Goal: Task Accomplishment & Management: Manage account settings

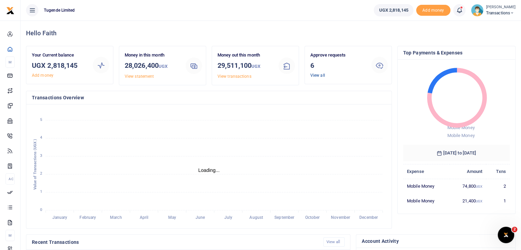
click at [311, 76] on link "View all" at bounding box center [317, 75] width 15 height 5
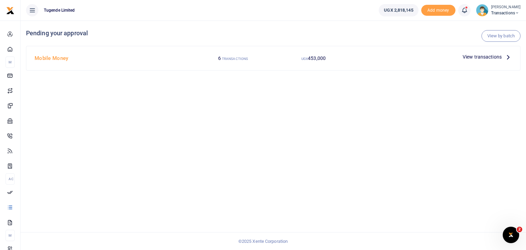
click at [472, 59] on span "View transactions" at bounding box center [482, 57] width 39 height 8
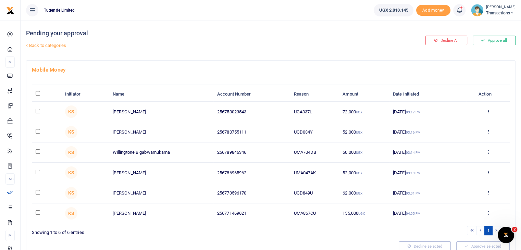
click at [477, 14] on img at bounding box center [477, 10] width 12 height 12
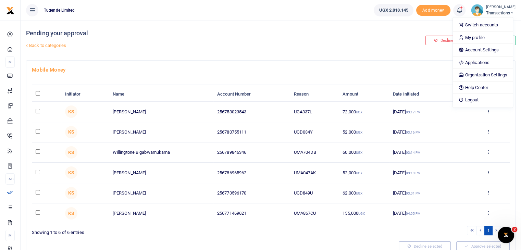
click at [476, 11] on img at bounding box center [477, 10] width 12 height 12
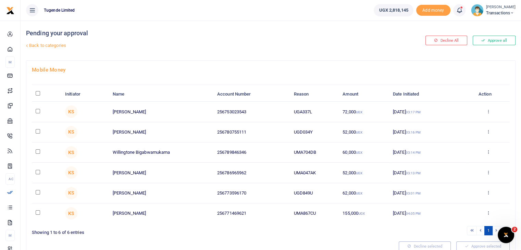
click at [478, 10] on img at bounding box center [477, 10] width 12 height 12
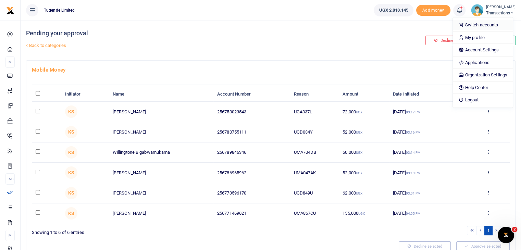
click at [477, 24] on link "Switch accounts" at bounding box center [483, 25] width 60 height 10
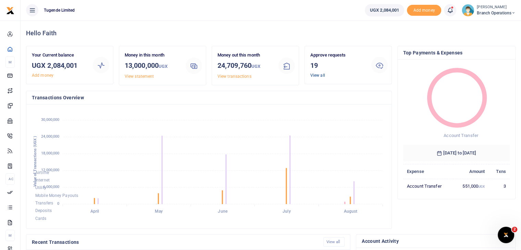
click at [315, 76] on link "View all" at bounding box center [317, 75] width 15 height 5
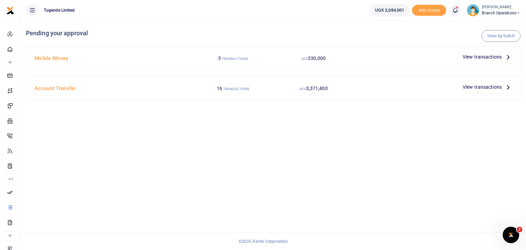
click at [476, 59] on span "View transactions" at bounding box center [482, 57] width 39 height 8
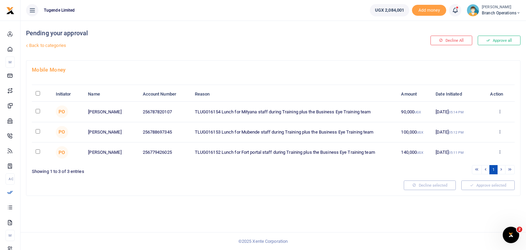
click at [37, 94] on input "\a \a : activate to sort column descending" at bounding box center [38, 93] width 4 height 4
checkbox input "true"
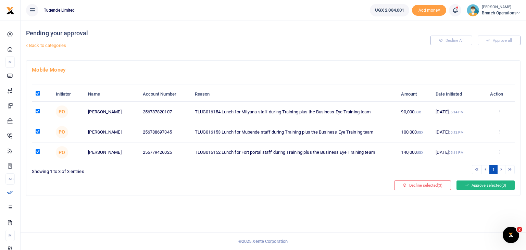
click at [474, 181] on button "Approve selected (3)" at bounding box center [485, 185] width 58 height 10
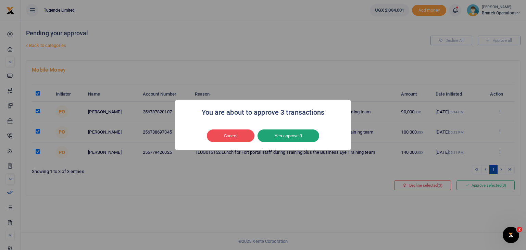
click at [300, 132] on button "Yes approve 3" at bounding box center [288, 135] width 62 height 13
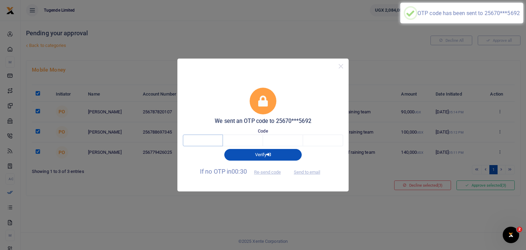
click at [206, 143] on input "text" at bounding box center [203, 141] width 40 height 12
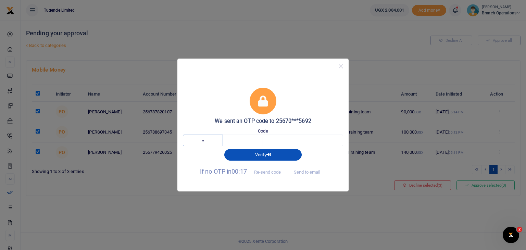
type input "3"
type input "2"
type input "3"
type input "0"
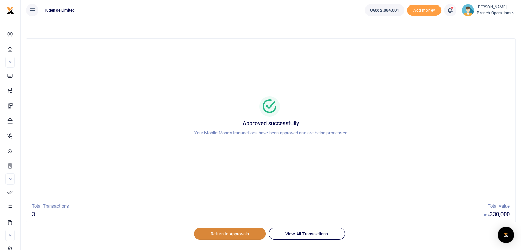
click at [227, 232] on link "Return to Approvals" at bounding box center [230, 234] width 72 height 12
click at [466, 11] on img at bounding box center [467, 10] width 12 height 12
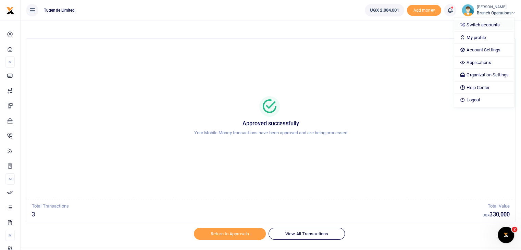
click at [480, 28] on link "Switch accounts" at bounding box center [484, 25] width 60 height 10
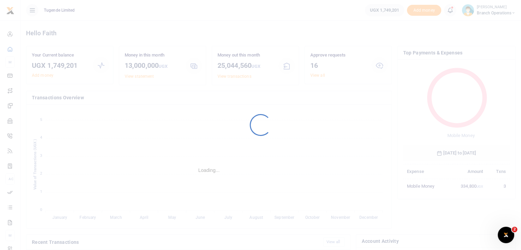
scroll to position [5, 5]
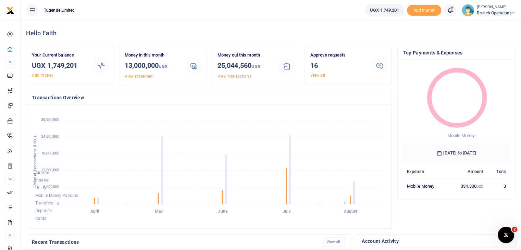
click at [466, 15] on img at bounding box center [467, 10] width 12 height 12
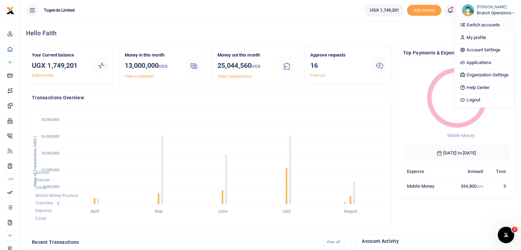
click at [471, 24] on link "Switch accounts" at bounding box center [484, 25] width 60 height 10
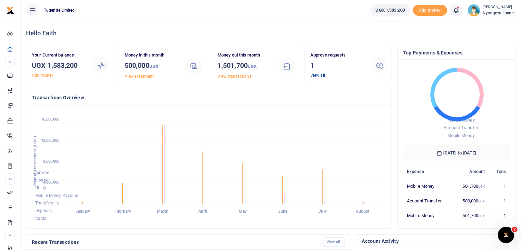
click at [316, 75] on link "View all" at bounding box center [317, 75] width 15 height 5
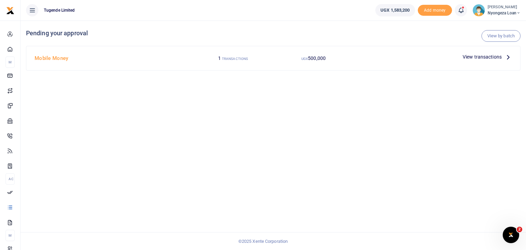
click at [476, 55] on span "View transactions" at bounding box center [482, 57] width 39 height 8
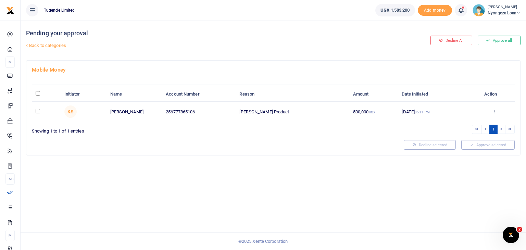
click at [38, 111] on input "checkbox" at bounding box center [38, 111] width 4 height 4
checkbox input "true"
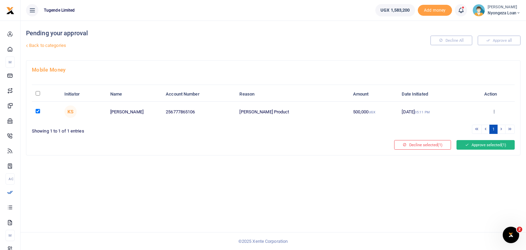
click at [476, 147] on button "Approve selected (1)" at bounding box center [485, 145] width 58 height 10
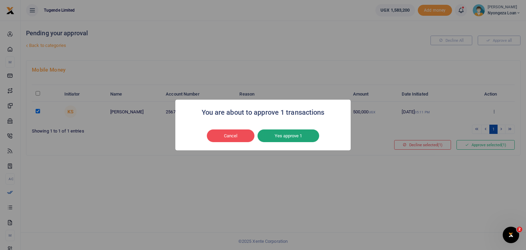
click at [274, 135] on button "Yes approve 1" at bounding box center [288, 135] width 62 height 13
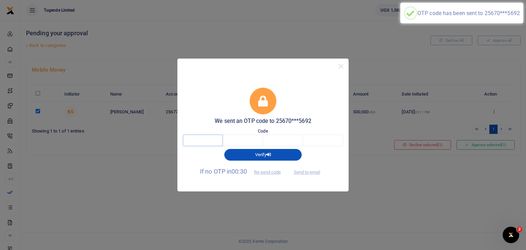
click at [201, 139] on input "text" at bounding box center [203, 141] width 40 height 12
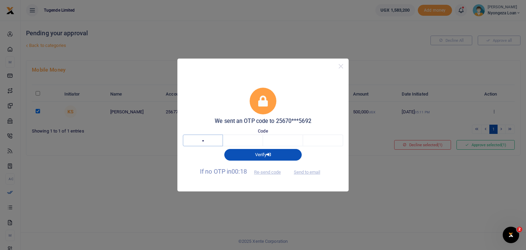
type input "2"
type input "8"
type input "0"
type input "3"
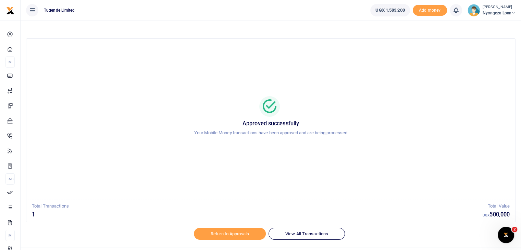
click at [473, 9] on img at bounding box center [473, 10] width 12 height 12
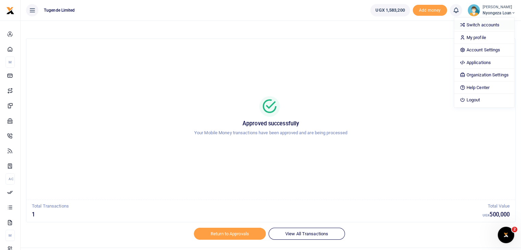
click at [471, 24] on link "Switch accounts" at bounding box center [484, 25] width 60 height 10
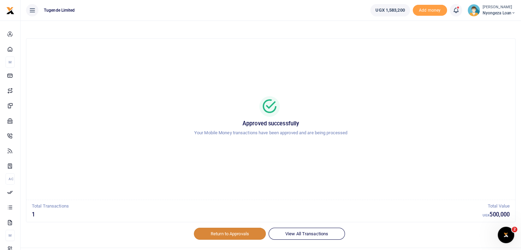
click at [219, 232] on link "Return to Approvals" at bounding box center [230, 234] width 72 height 12
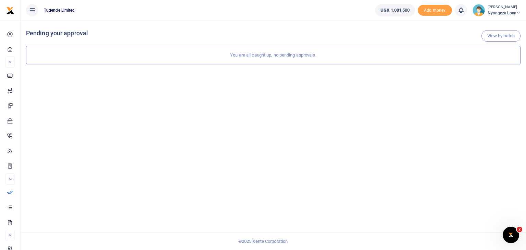
click at [476, 11] on img at bounding box center [478, 10] width 12 height 12
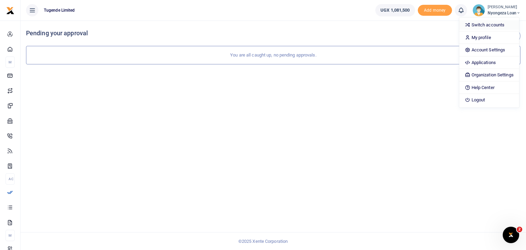
click at [481, 24] on link "Switch accounts" at bounding box center [489, 25] width 60 height 10
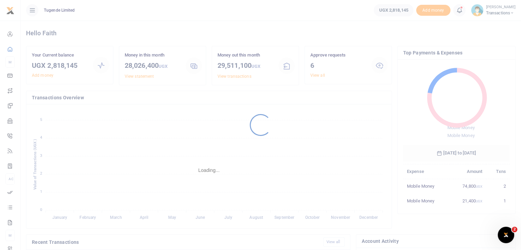
scroll to position [5, 5]
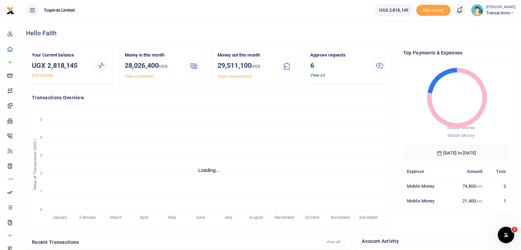
click at [316, 75] on link "View all" at bounding box center [317, 75] width 15 height 5
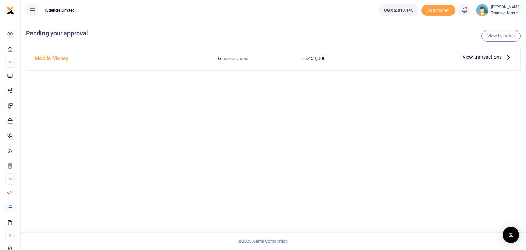
click at [479, 60] on span "View transactions" at bounding box center [482, 57] width 39 height 8
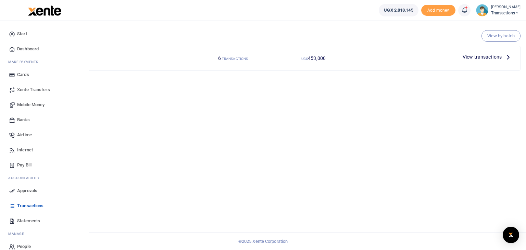
click at [28, 190] on span "Approvals" at bounding box center [27, 190] width 20 height 7
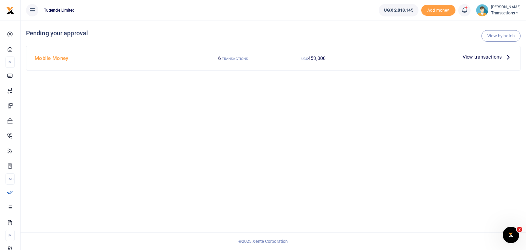
click at [471, 56] on span "View transactions" at bounding box center [482, 57] width 39 height 8
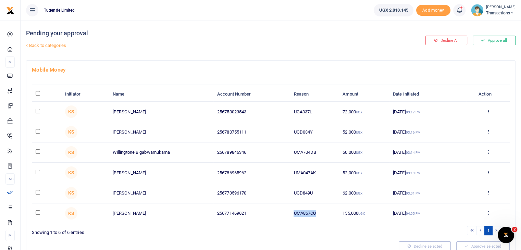
drag, startPoint x: 294, startPoint y: 212, endPoint x: 319, endPoint y: 214, distance: 24.8
click at [319, 214] on td "UMA867CU" at bounding box center [314, 213] width 49 height 20
copy td "UMA867CU"
click at [37, 213] on input "checkbox" at bounding box center [38, 212] width 4 height 4
checkbox input "true"
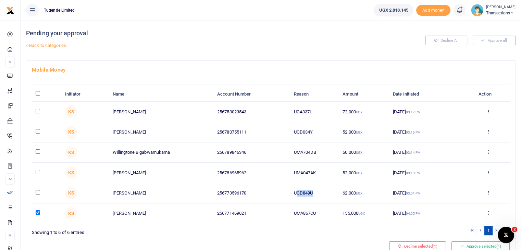
drag, startPoint x: 295, startPoint y: 193, endPoint x: 320, endPoint y: 192, distance: 24.7
click at [320, 192] on td "UGD849U" at bounding box center [314, 193] width 49 height 20
drag, startPoint x: 293, startPoint y: 191, endPoint x: 325, endPoint y: 191, distance: 31.5
click at [325, 191] on td "UGD849U" at bounding box center [314, 193] width 49 height 20
copy td "UGD849U"
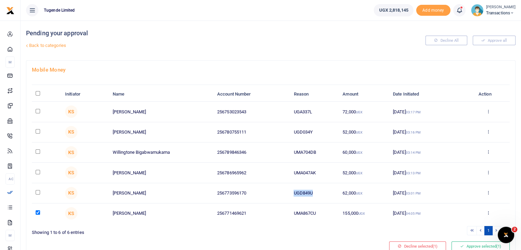
click at [38, 190] on input "checkbox" at bounding box center [38, 192] width 4 height 4
checkbox input "true"
drag, startPoint x: 293, startPoint y: 172, endPoint x: 320, endPoint y: 170, distance: 27.1
click at [320, 170] on td "UMA047AK" at bounding box center [314, 173] width 49 height 20
copy td "UMA047AK"
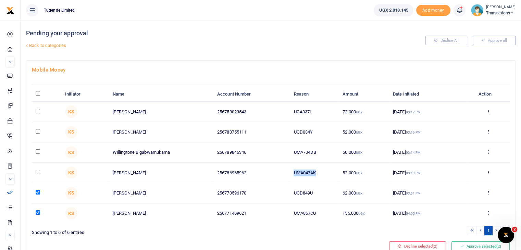
click at [37, 170] on input "checkbox" at bounding box center [38, 172] width 4 height 4
checkbox input "true"
drag, startPoint x: 293, startPoint y: 151, endPoint x: 330, endPoint y: 152, distance: 37.0
click at [330, 152] on td "UMA704DB" at bounding box center [314, 152] width 49 height 20
copy td "UMA704DB"
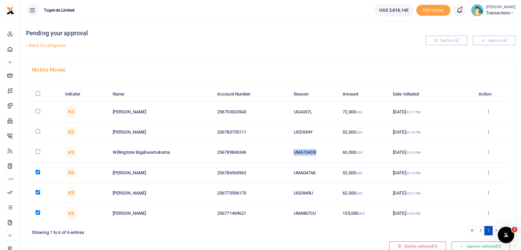
click at [37, 150] on input "checkbox" at bounding box center [38, 151] width 4 height 4
checkbox input "true"
drag, startPoint x: 292, startPoint y: 130, endPoint x: 323, endPoint y: 130, distance: 31.2
click at [323, 130] on td "UGD034Y" at bounding box center [314, 132] width 49 height 20
copy td "UGD034Y"
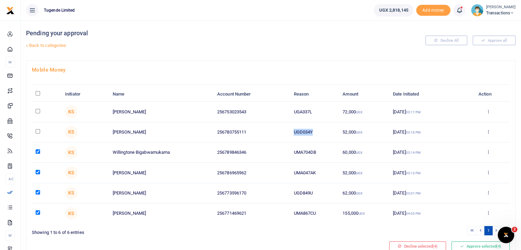
click at [39, 130] on input "checkbox" at bounding box center [38, 131] width 4 height 4
checkbox input "true"
drag, startPoint x: 291, startPoint y: 111, endPoint x: 321, endPoint y: 111, distance: 29.4
click at [321, 111] on td "UGA337L" at bounding box center [314, 112] width 49 height 20
copy td "UGA337L"
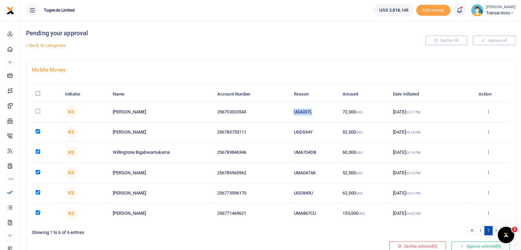
click at [37, 111] on input "checkbox" at bounding box center [38, 111] width 4 height 4
checkbox input "true"
click at [472, 244] on button "Approve selected (6)" at bounding box center [480, 246] width 58 height 10
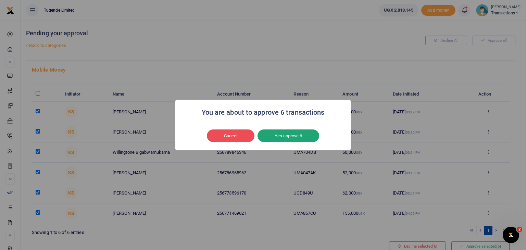
click at [281, 140] on button "Yes approve 6" at bounding box center [288, 135] width 62 height 13
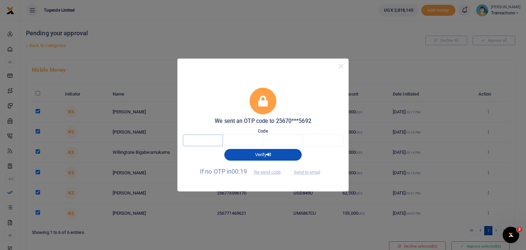
click at [199, 141] on input "text" at bounding box center [203, 141] width 40 height 12
type input "8"
type input "1"
type input "0"
